Goal: Check status: Check status

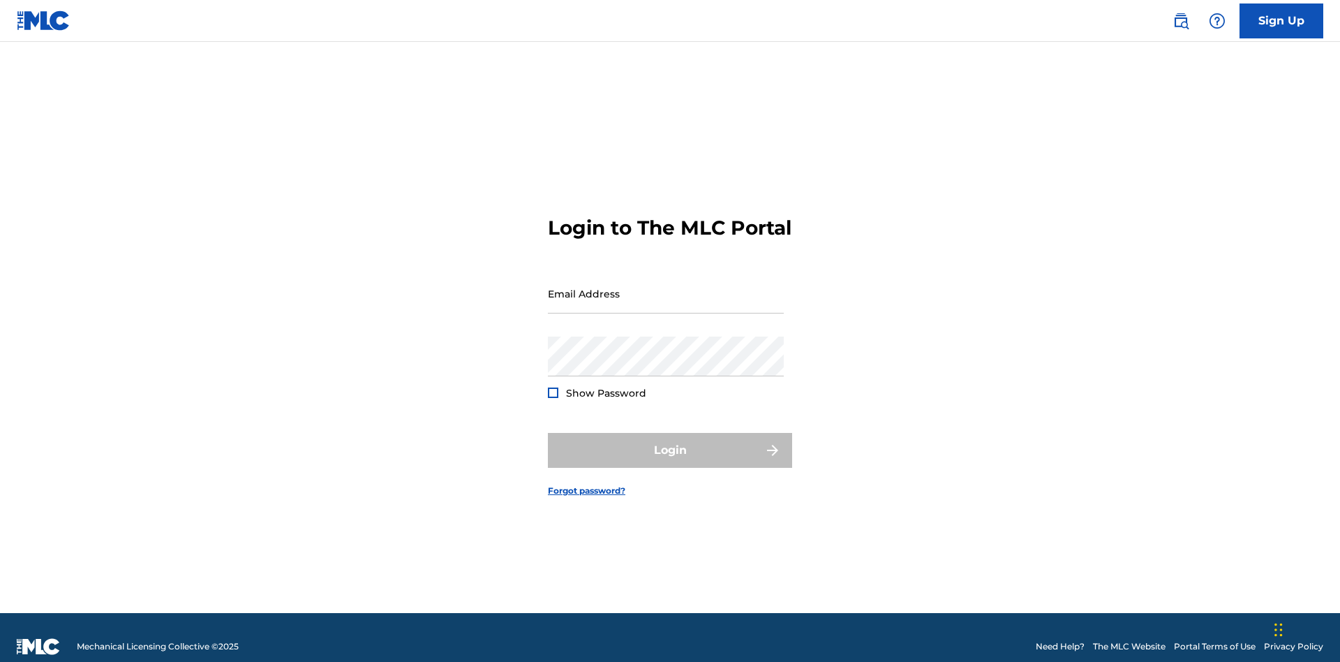
scroll to position [18, 0]
click at [666, 287] on input "Email Address" at bounding box center [666, 294] width 236 height 40
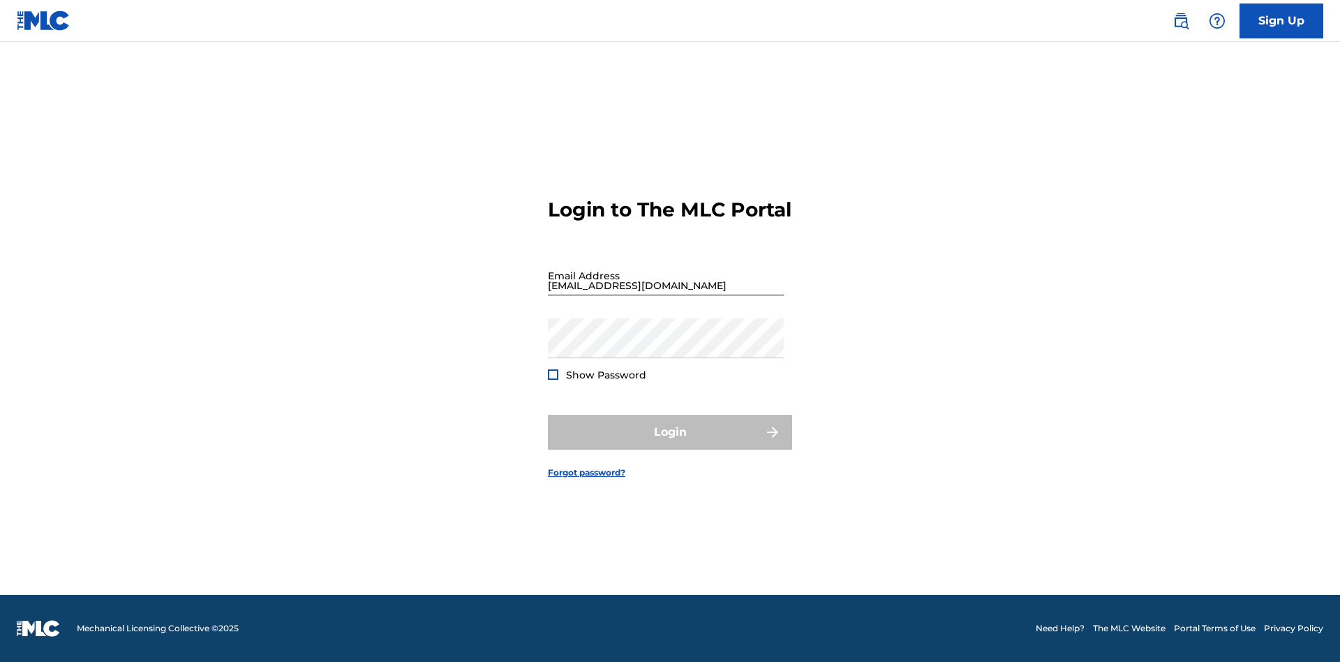
scroll to position [18, 0]
type input "[EMAIL_ADDRESS][DOMAIN_NAME]"
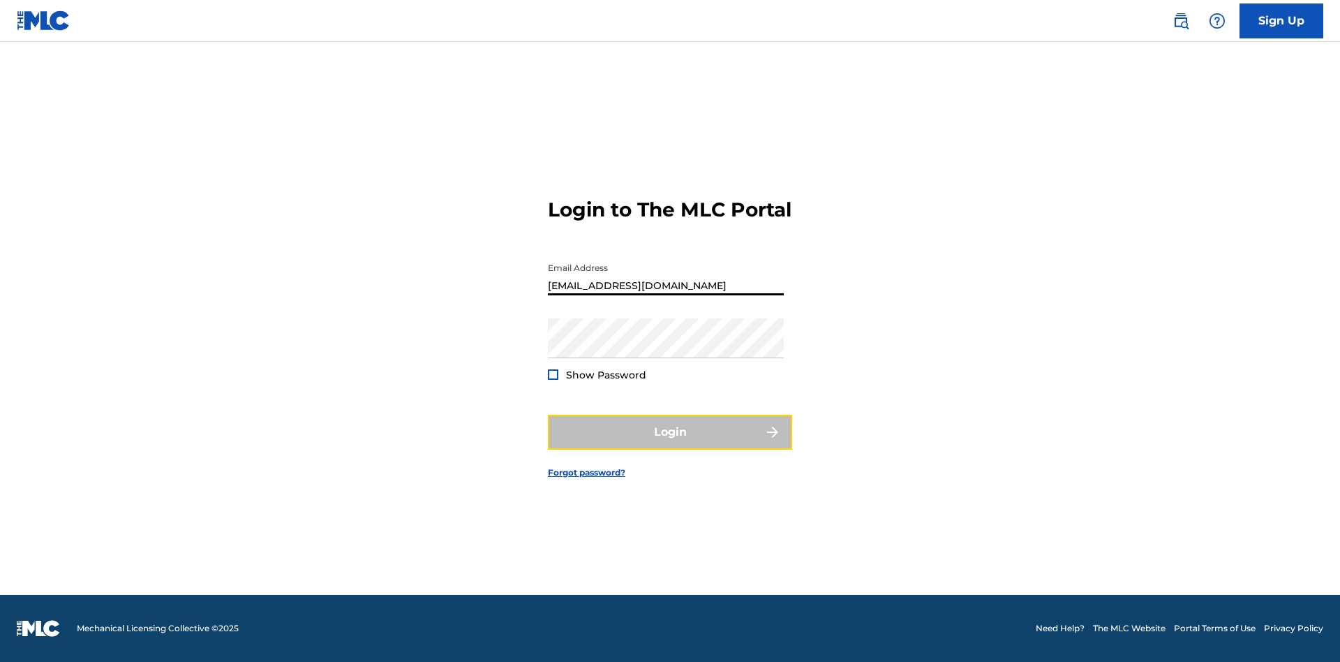
click at [670, 444] on button "Login" at bounding box center [670, 432] width 244 height 35
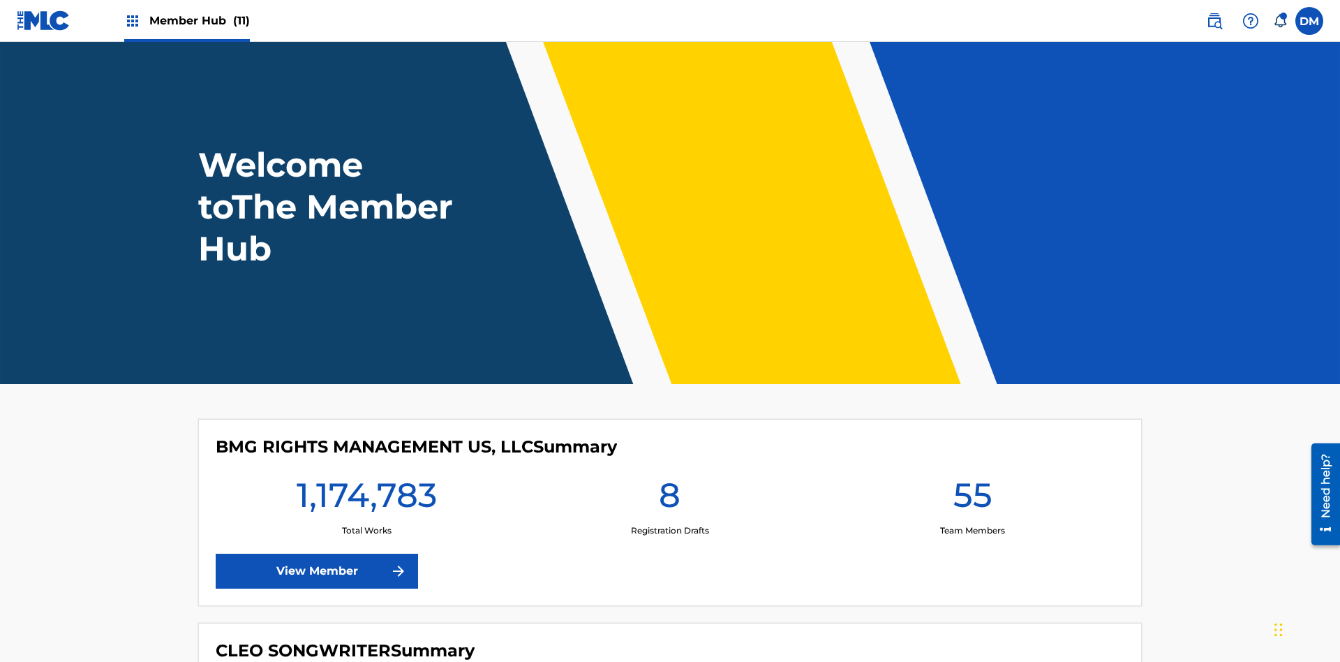
click at [199, 20] on span "Member Hub (11)" at bounding box center [199, 21] width 100 height 16
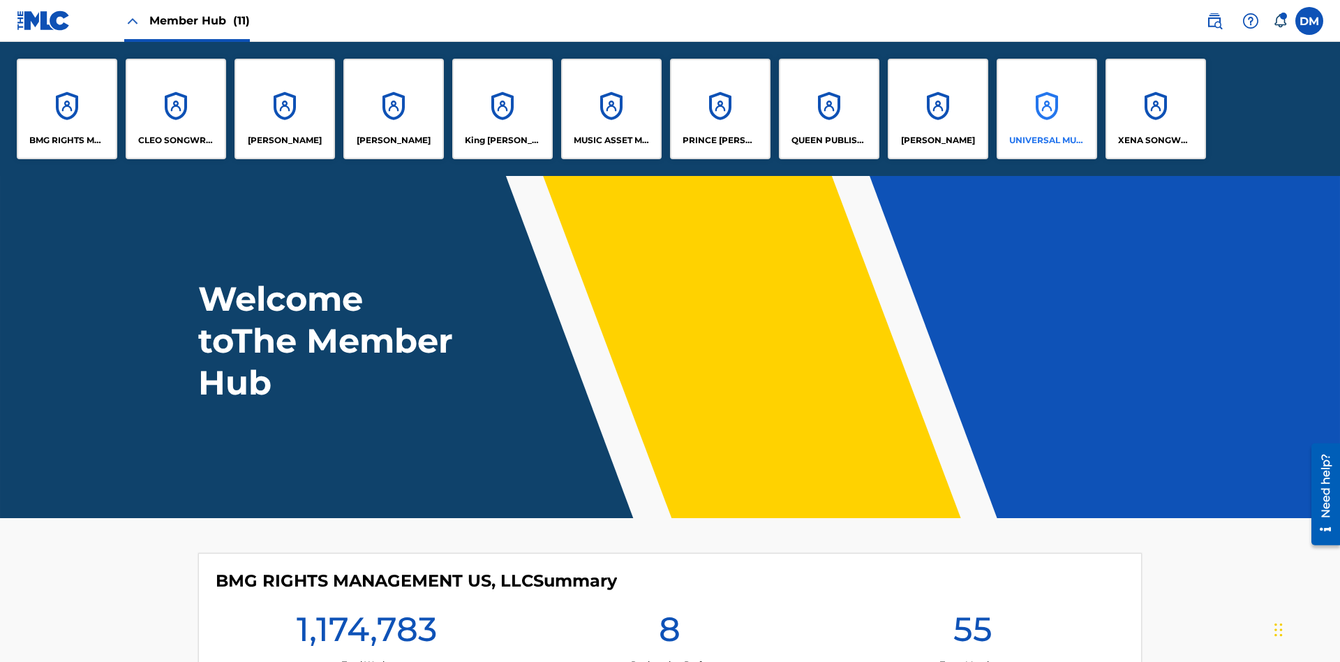
click at [1046, 140] on p "UNIVERSAL MUSIC PUB GROUP" at bounding box center [1047, 140] width 76 height 13
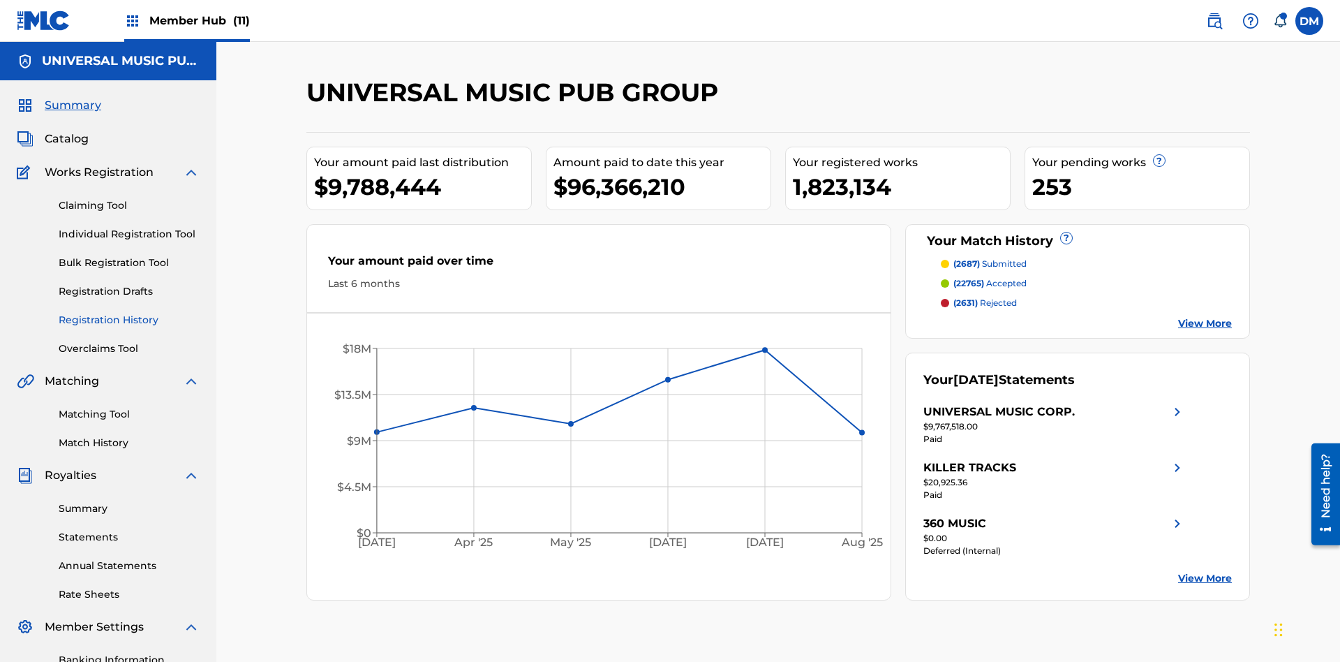
click at [129, 313] on link "Registration History" at bounding box center [129, 320] width 141 height 15
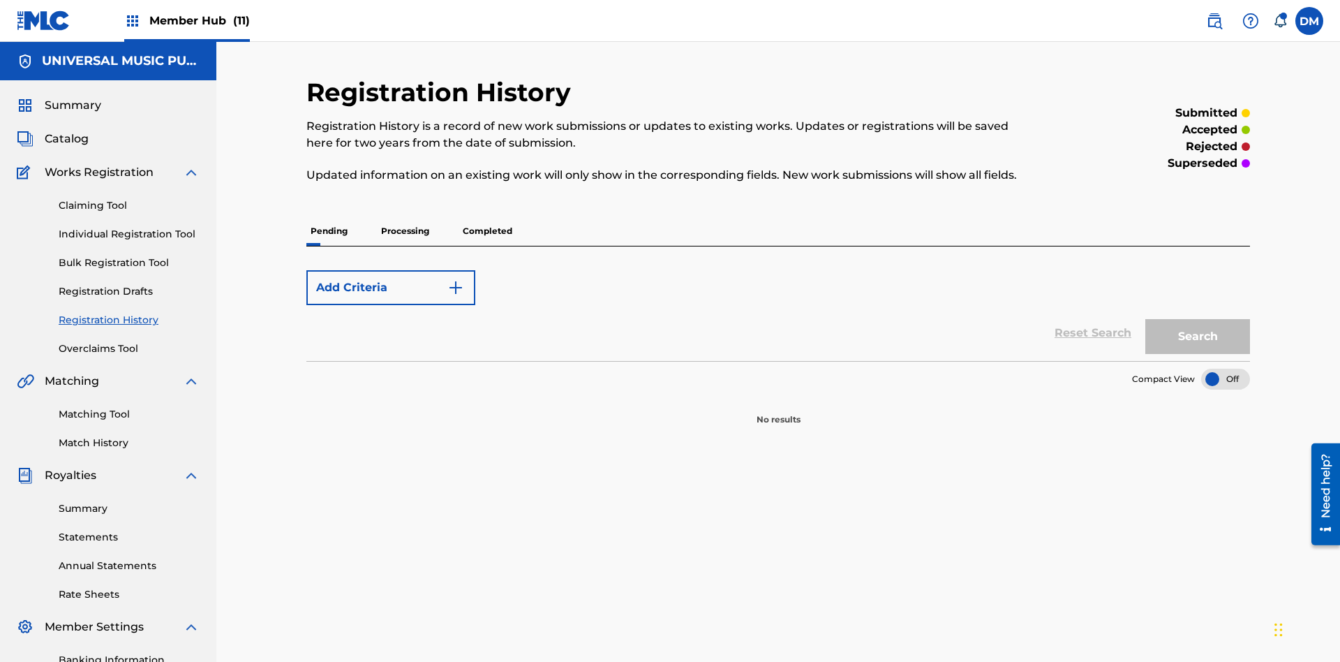
click at [405, 216] on p "Processing" at bounding box center [405, 230] width 57 height 29
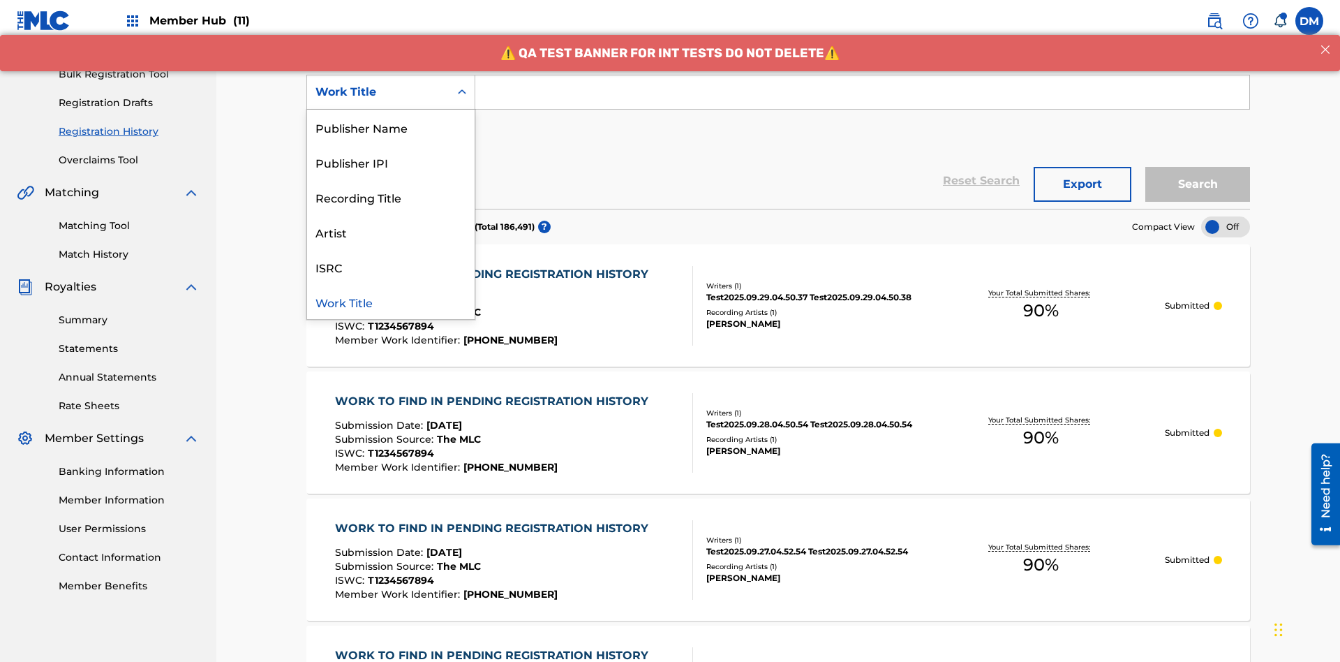
click at [391, 301] on div "Work Title" at bounding box center [390, 301] width 167 height 35
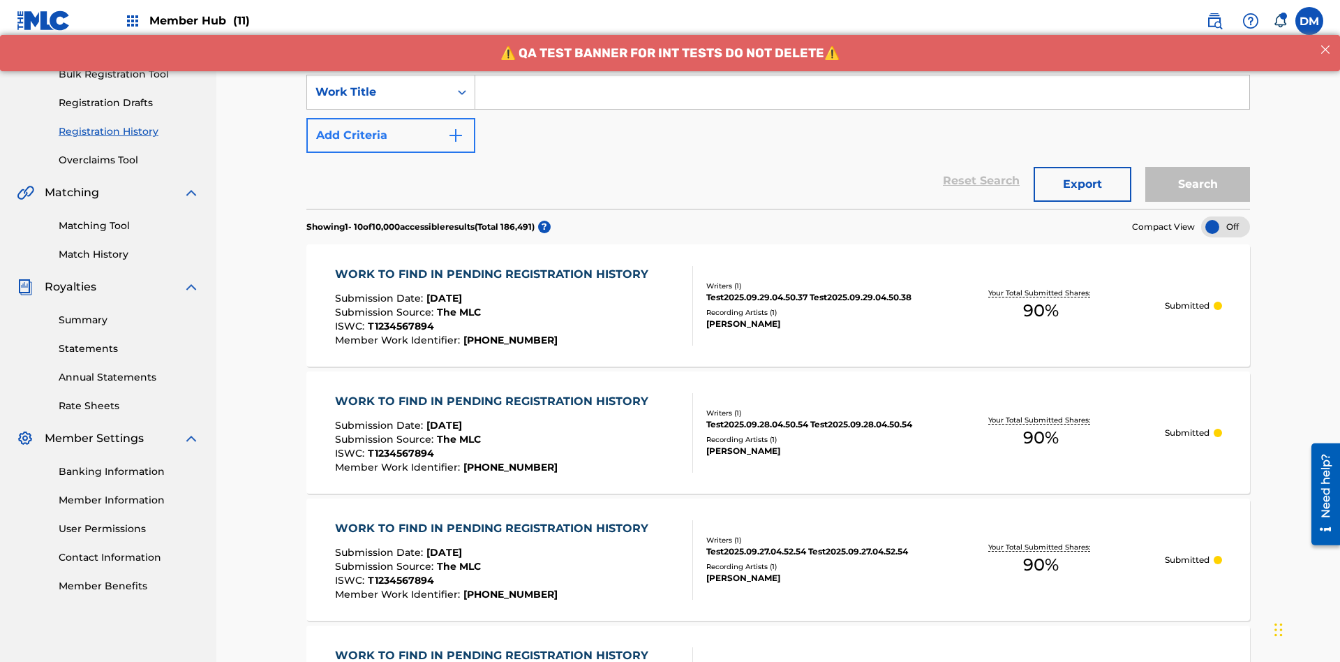
click at [391, 118] on button "Add Criteria" at bounding box center [390, 135] width 169 height 35
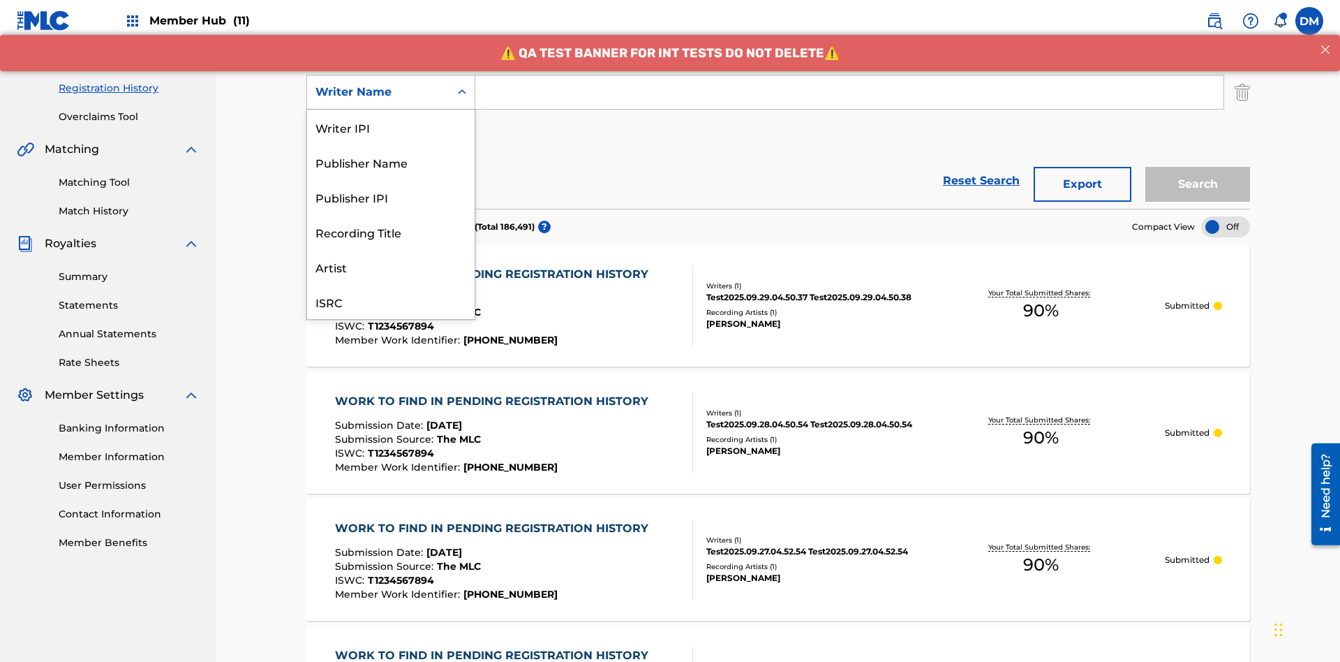
scroll to position [35, 0]
click at [391, 197] on div "Recording Title" at bounding box center [390, 196] width 167 height 35
click at [391, 118] on button "Add Criteria" at bounding box center [390, 135] width 169 height 35
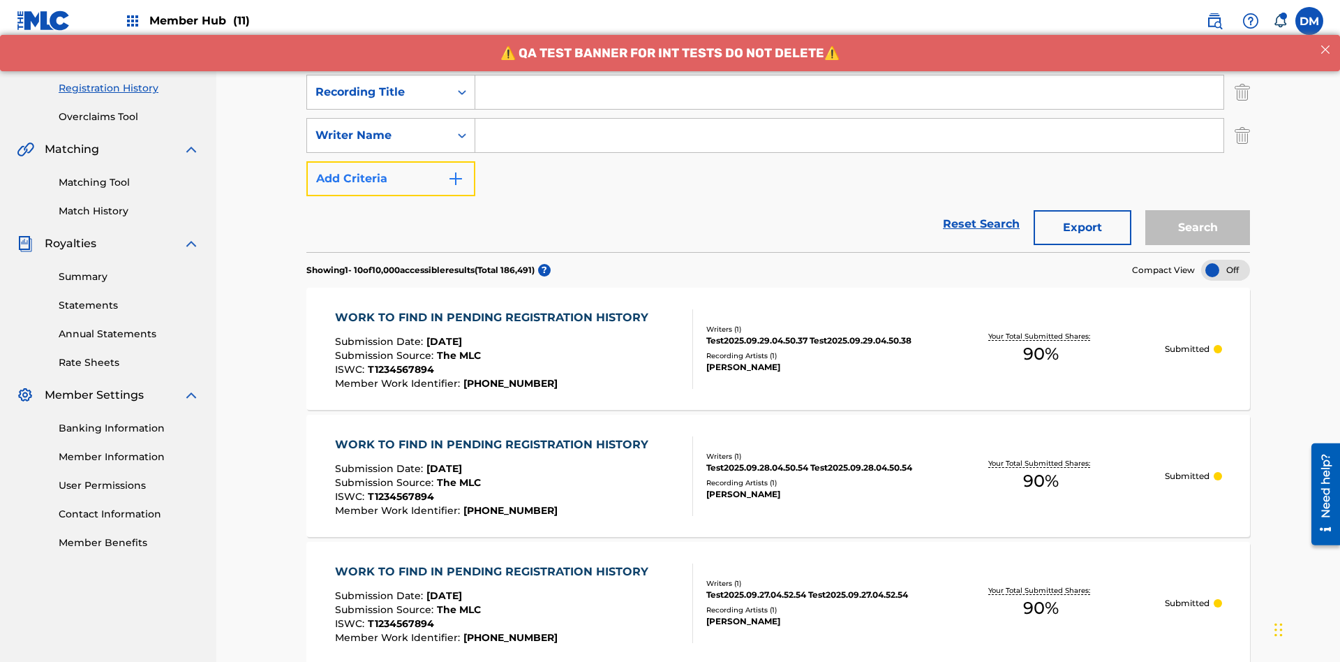
scroll to position [275, 0]
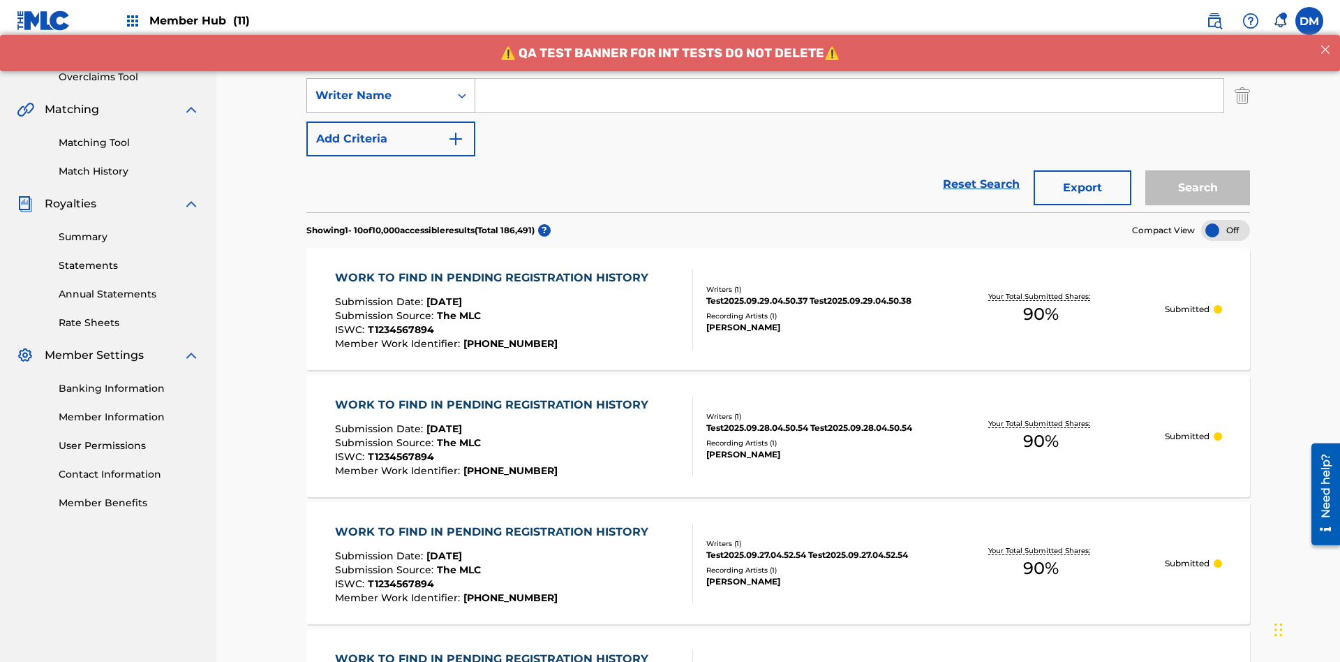
click at [378, 92] on div "Writer Name" at bounding box center [378, 95] width 126 height 17
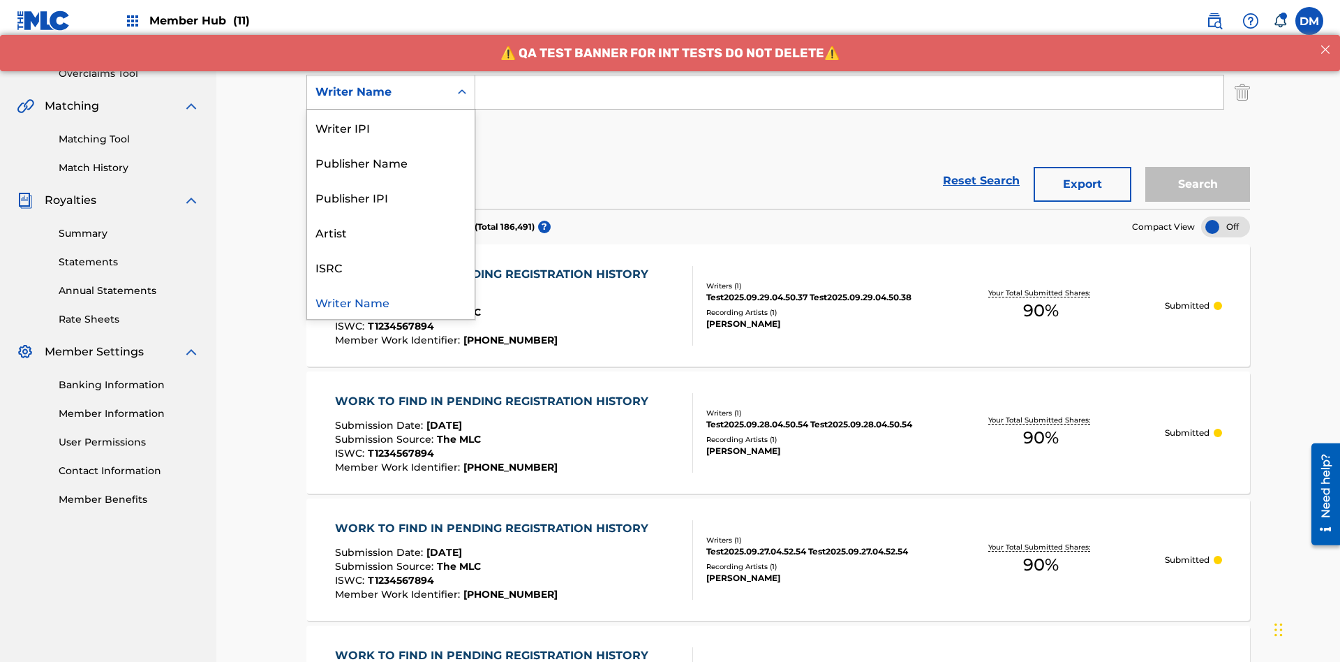
click at [391, 267] on div "ISRC" at bounding box center [390, 266] width 167 height 35
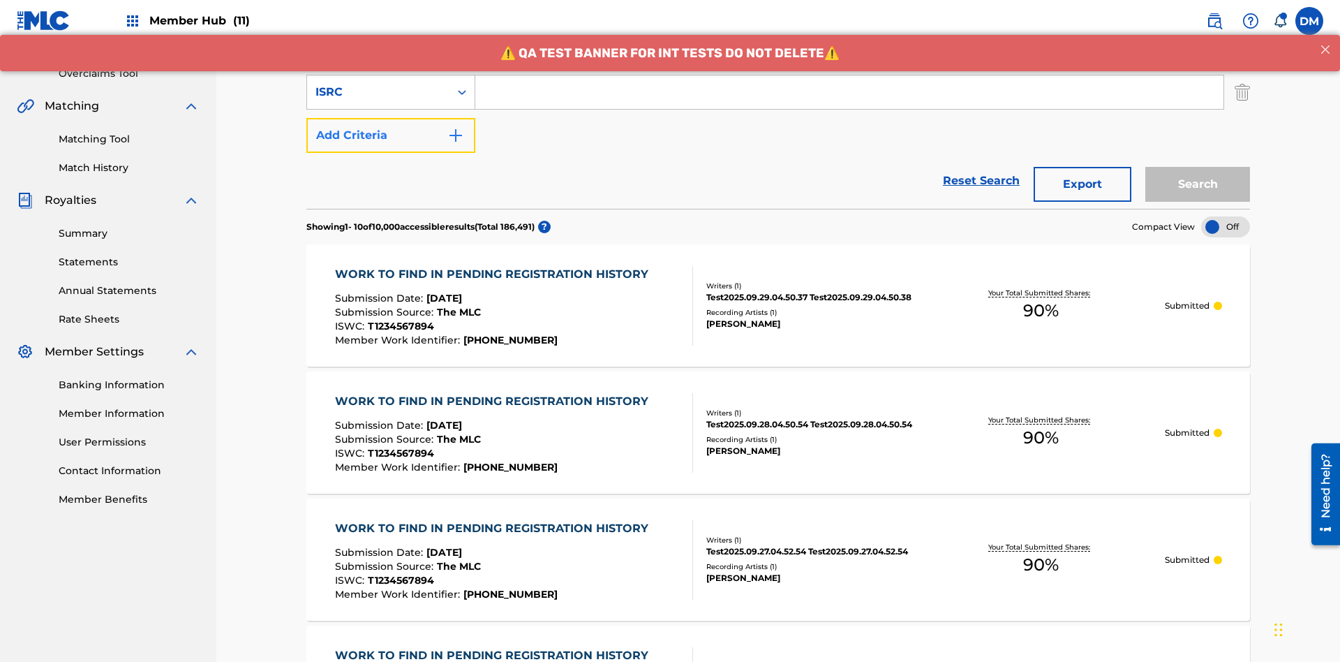
click at [391, 118] on button "Add Criteria" at bounding box center [390, 135] width 169 height 35
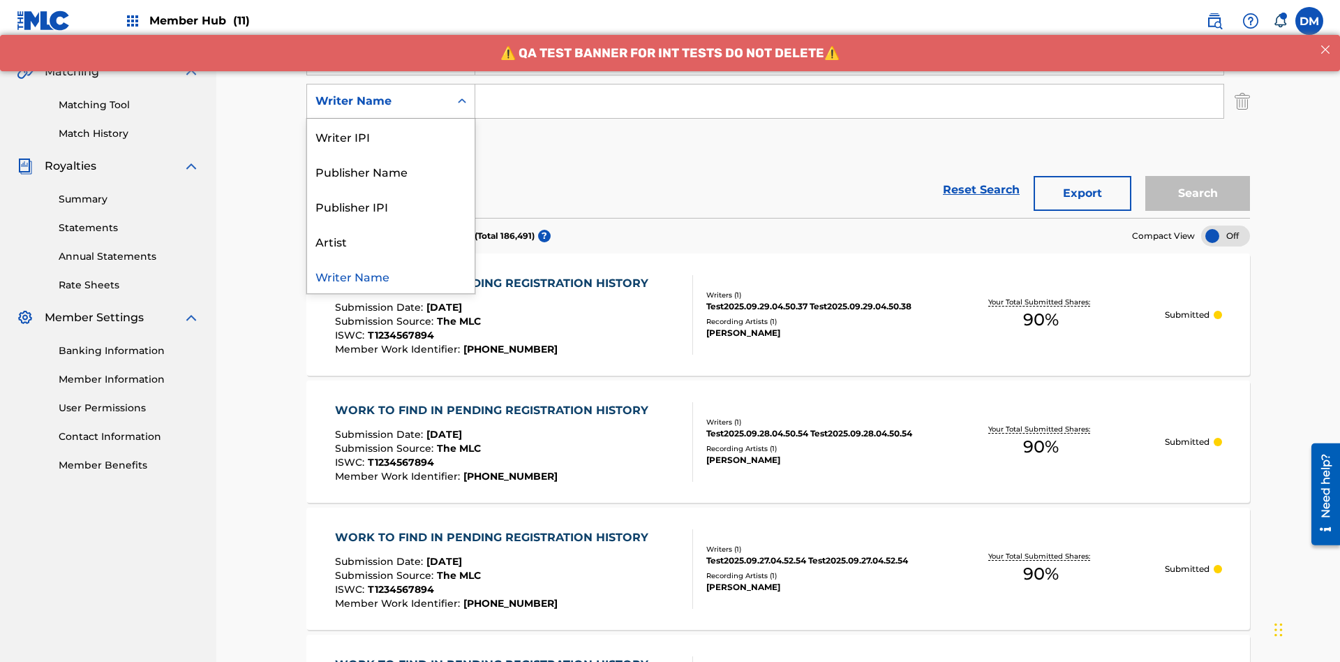
scroll to position [318, 0]
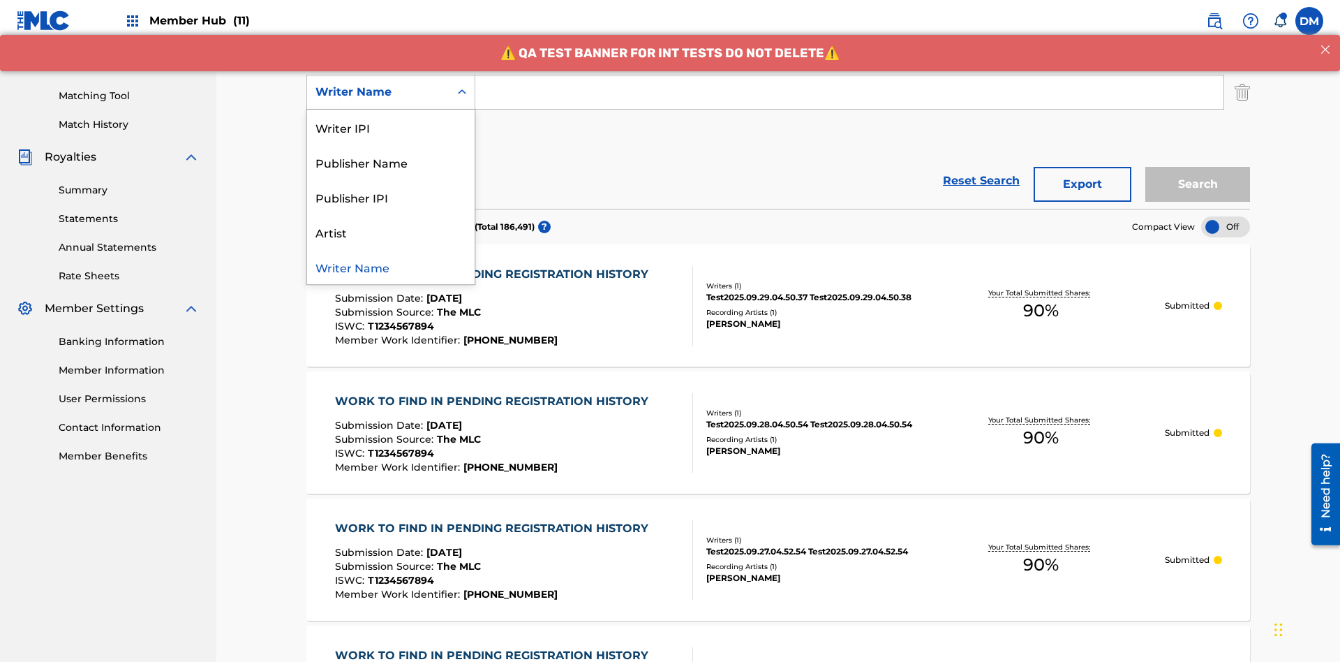
click at [391, 197] on div "Publisher IPI" at bounding box center [390, 196] width 167 height 35
click at [391, 118] on button "Add Criteria" at bounding box center [390, 135] width 169 height 35
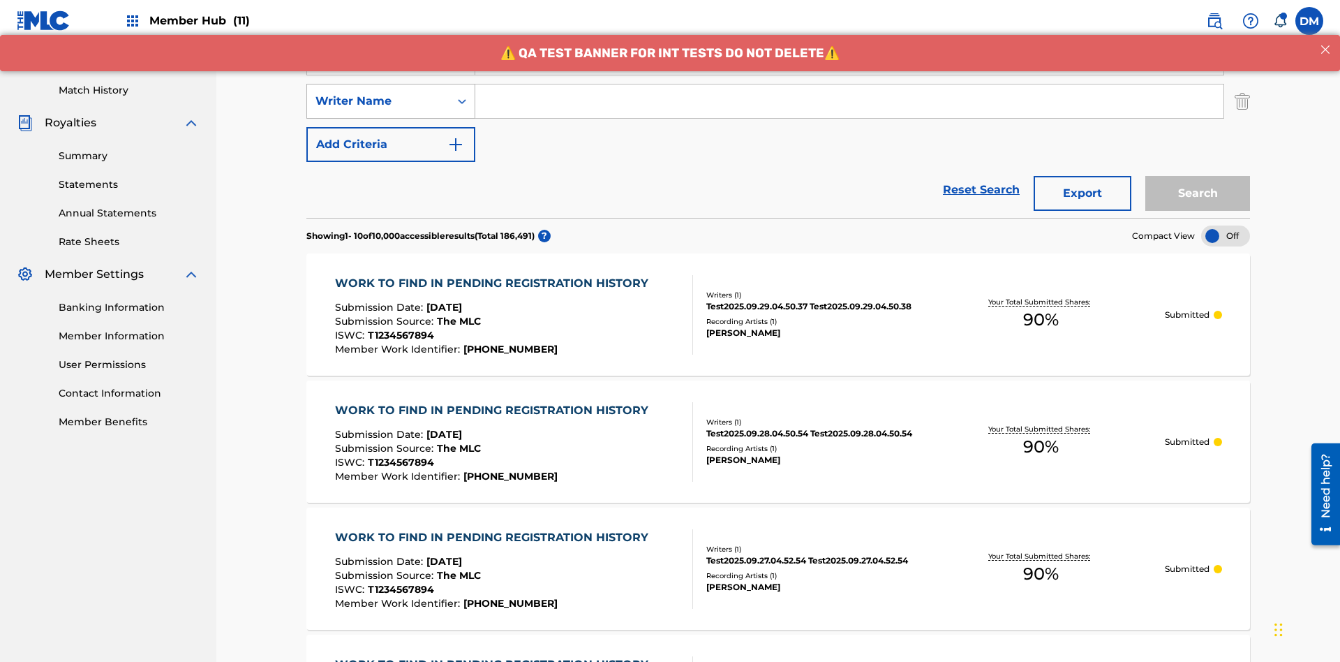
click at [378, 93] on div "Writer Name" at bounding box center [378, 101] width 126 height 17
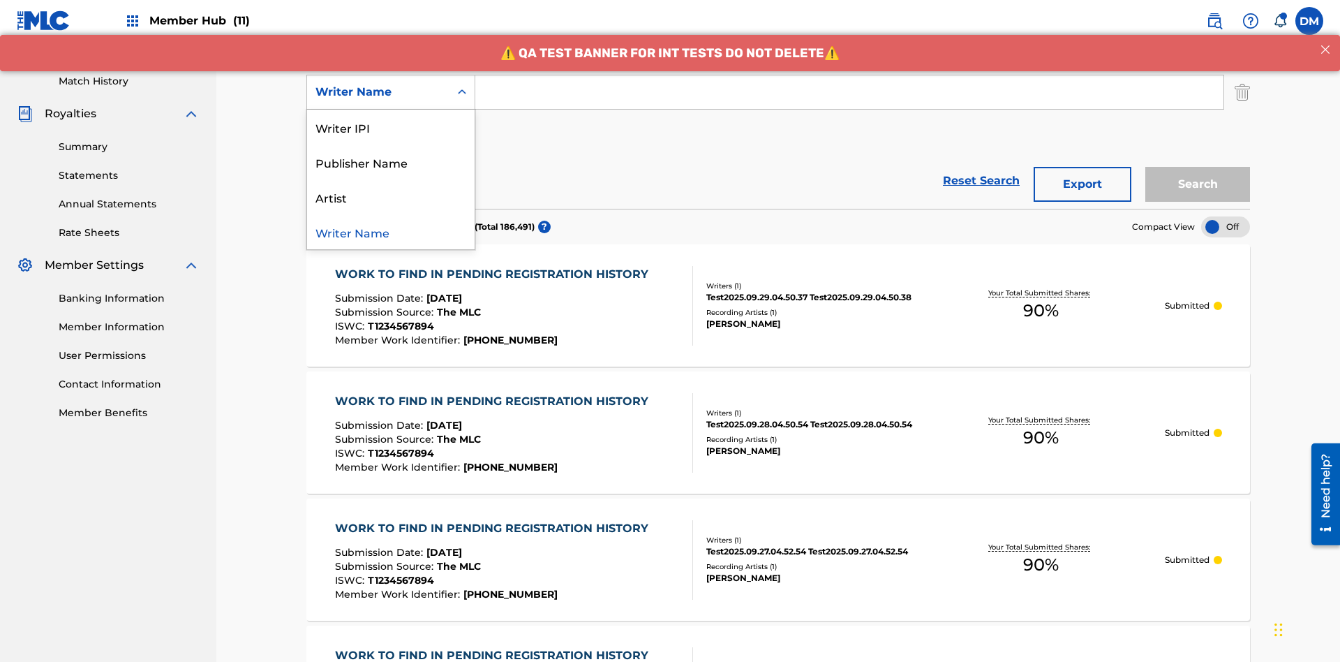
click at [391, 197] on div "Artist" at bounding box center [390, 196] width 167 height 35
